Goal: Find specific page/section: Find specific page/section

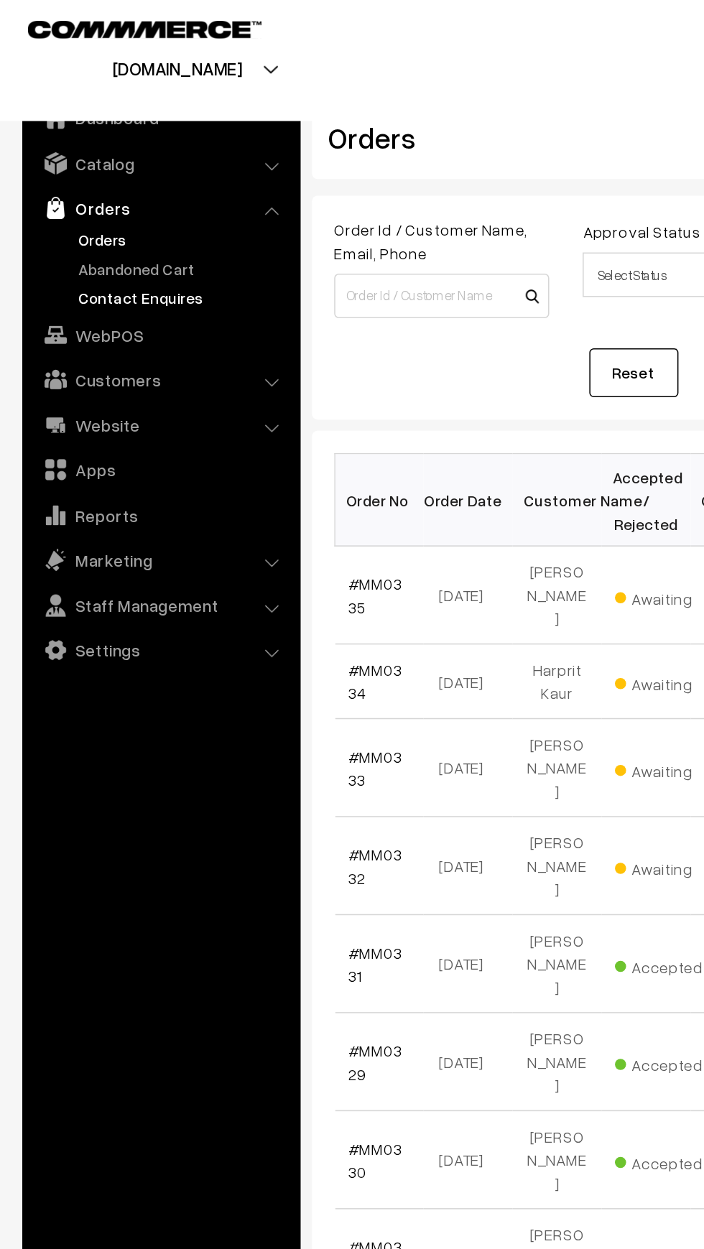
click at [63, 195] on link "Contact Enquires" at bounding box center [118, 197] width 142 height 15
